Goal: Task Accomplishment & Management: Manage account settings

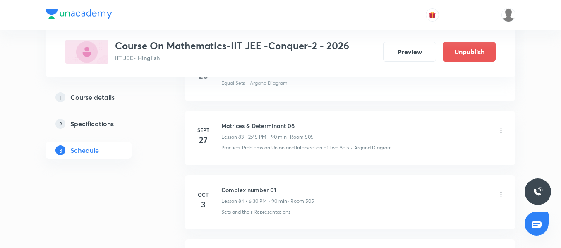
scroll to position [5750, 0]
click at [246, 123] on h6 "Matrices & Determinant 06" at bounding box center [267, 126] width 92 height 9
copy h6 "Matrices & Determinant 06"
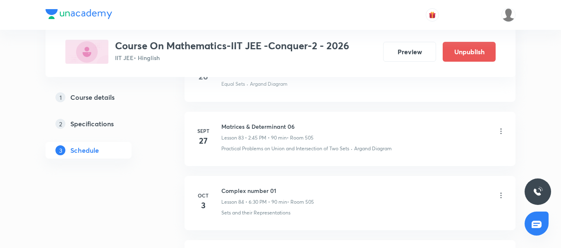
click at [501, 196] on icon at bounding box center [501, 195] width 8 height 8
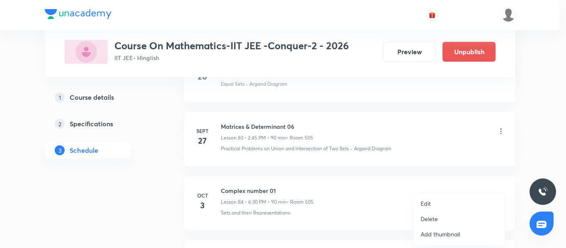
click at [426, 205] on p "Edit" at bounding box center [425, 203] width 10 height 9
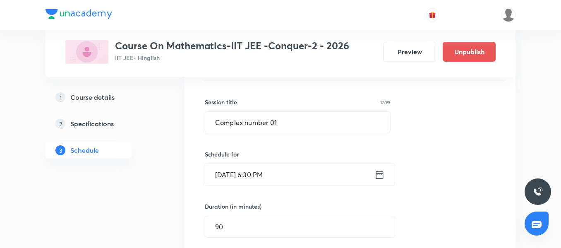
scroll to position [5460, 0]
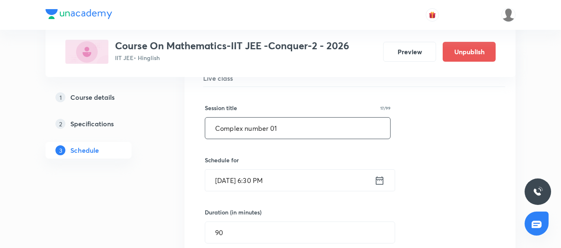
click at [257, 130] on input "Complex number 01" at bounding box center [297, 128] width 185 height 21
paste input "Matrices & Determinant 06"
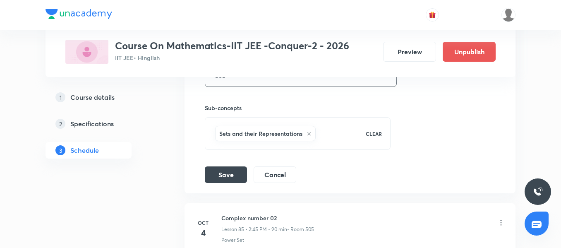
scroll to position [5792, 0]
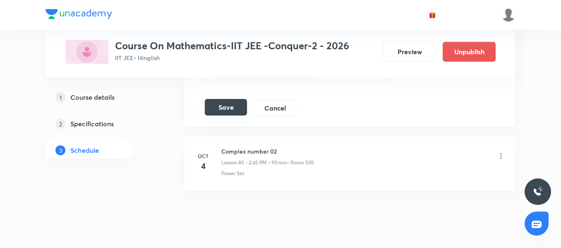
type input "Matrices & Determinant 07"
click at [234, 100] on button "Save" at bounding box center [226, 107] width 42 height 17
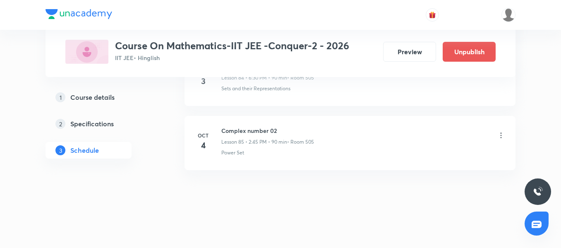
scroll to position [5494, 0]
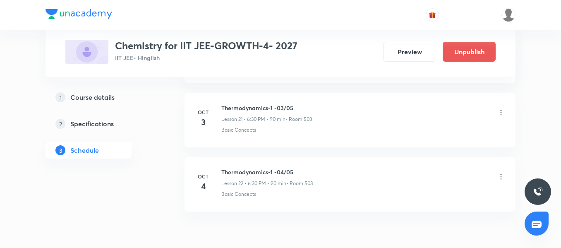
click at [504, 116] on icon at bounding box center [501, 112] width 8 height 8
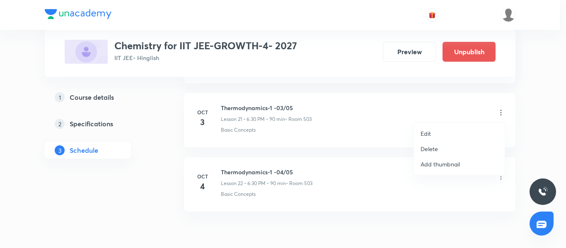
click at [443, 147] on li "Delete" at bounding box center [459, 148] width 91 height 15
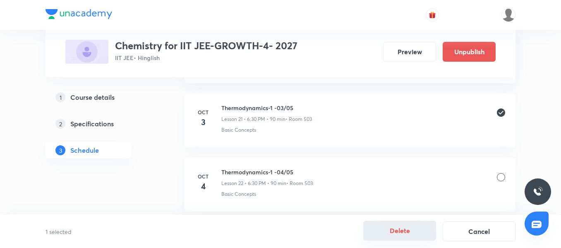
click at [412, 233] on button "Delete" at bounding box center [399, 231] width 73 height 20
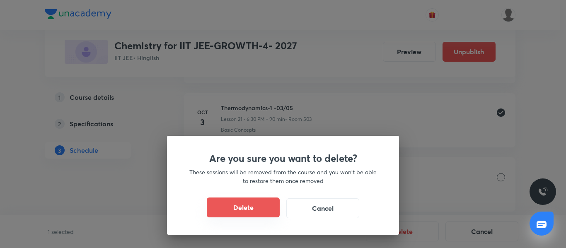
click at [263, 204] on button "Delete" at bounding box center [243, 207] width 73 height 20
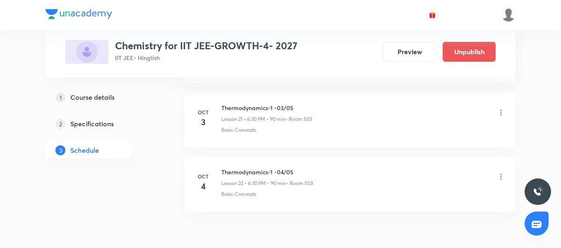
click at [500, 176] on icon at bounding box center [501, 177] width 8 height 8
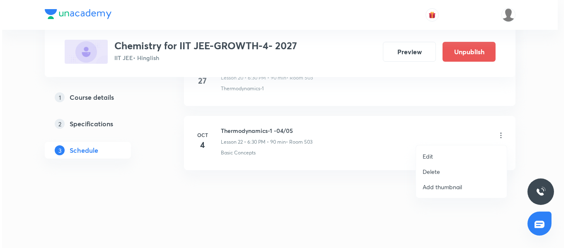
scroll to position [1764, 0]
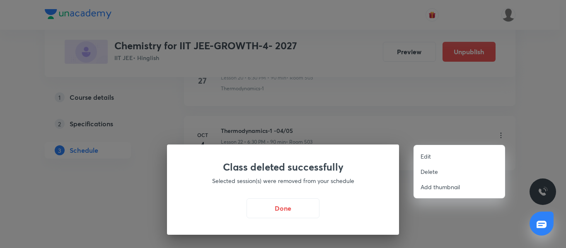
click at [467, 220] on div at bounding box center [283, 124] width 566 height 248
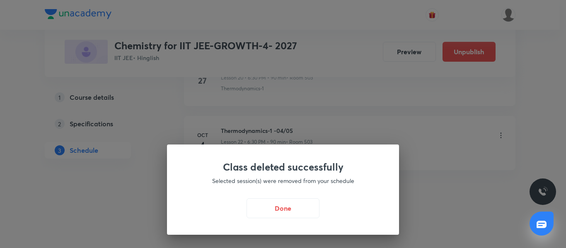
click at [452, 171] on div "Class deleted successfully Selected session(s) were removed from your schedule …" at bounding box center [283, 124] width 566 height 248
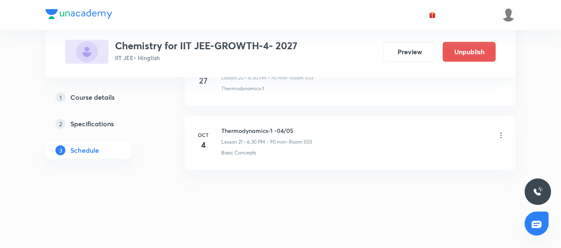
click at [500, 137] on icon at bounding box center [501, 135] width 8 height 8
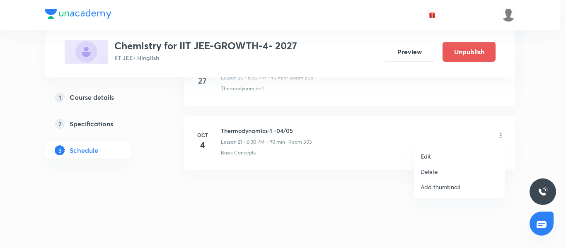
click at [442, 151] on li "Edit" at bounding box center [459, 156] width 91 height 15
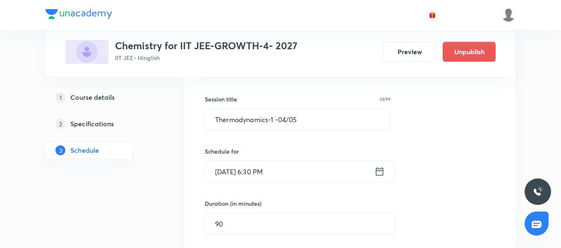
scroll to position [1412, 0]
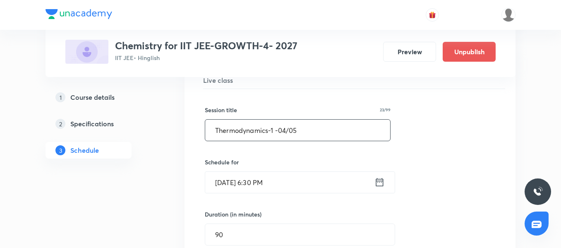
click at [286, 134] on input "Thermodynamics-1 -04/05" at bounding box center [297, 130] width 185 height 21
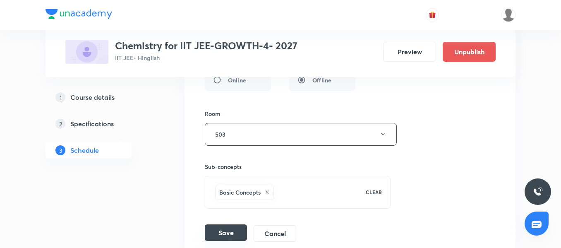
scroll to position [1661, 0]
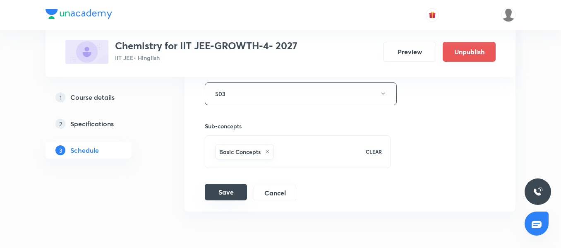
type input "Thermodynamics-1 -03/05"
click at [229, 195] on button "Save" at bounding box center [226, 192] width 42 height 17
